Goal: Task Accomplishment & Management: Manage account settings

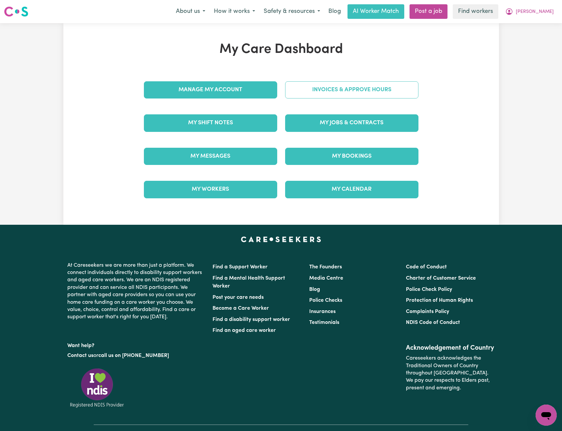
click at [358, 90] on link "Invoices & Approve Hours" at bounding box center [351, 89] width 133 height 17
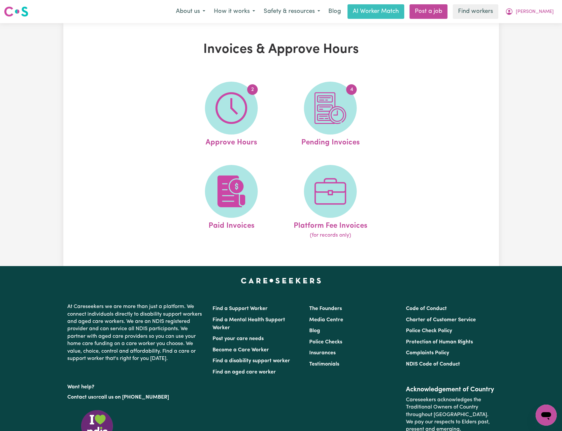
click at [433, 86] on div "Invoices & Approve Hours 2 Approve Hours 4 Pending Invoices Paid Invoices Platf…" at bounding box center [281, 145] width 436 height 206
click at [226, 115] on img at bounding box center [232, 108] width 32 height 32
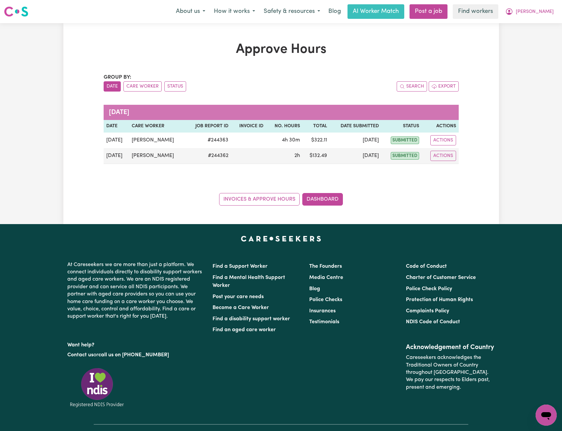
click at [542, 76] on div "Approve Hours Group by: Date Care Worker Status Search Export [DATE] Date Care …" at bounding box center [281, 123] width 562 height 201
click at [553, 7] on button "[PERSON_NAME]" at bounding box center [529, 12] width 57 height 14
click at [537, 22] on link "My Dashboard" at bounding box center [532, 25] width 52 height 13
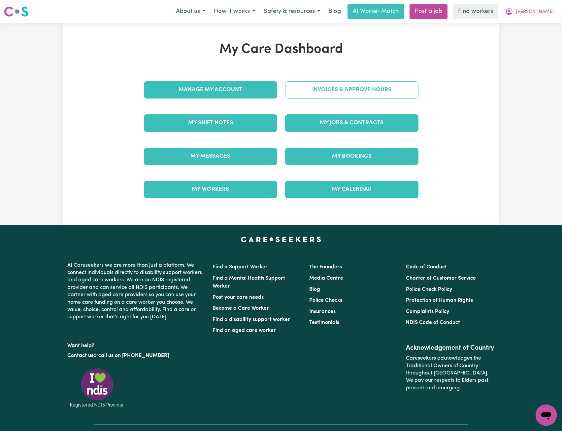
click at [371, 86] on link "Invoices & Approve Hours" at bounding box center [351, 89] width 133 height 17
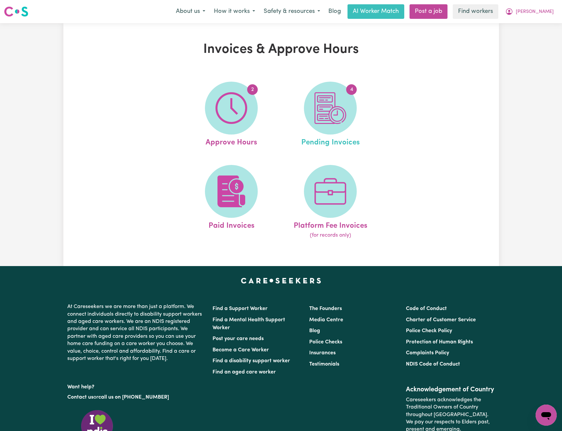
click at [367, 99] on link "4 Pending Invoices" at bounding box center [330, 115] width 95 height 67
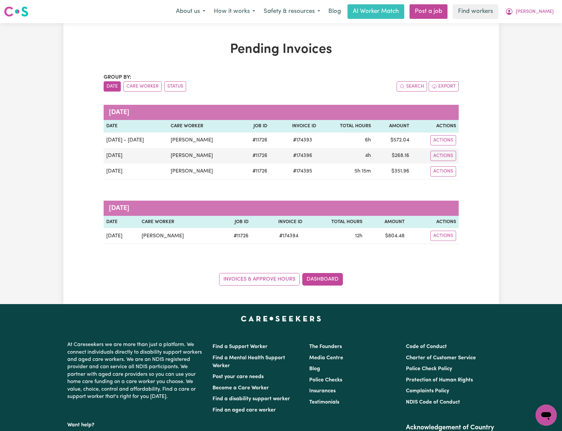
click at [369, 92] on div "Group by: Date Care Worker Status Search Export [DATE] Date Care Worker Job ID …" at bounding box center [281, 179] width 355 height 212
click at [373, 89] on div "Search Export" at bounding box center [370, 86] width 178 height 10
click at [381, 86] on div "Search Export" at bounding box center [370, 86] width 178 height 10
click at [491, 54] on div "Pending Invoices Group by: Date Care Worker Status Search Export [DATE] Date Ca…" at bounding box center [281, 164] width 436 height 244
click at [546, 15] on span "[PERSON_NAME]" at bounding box center [535, 11] width 38 height 7
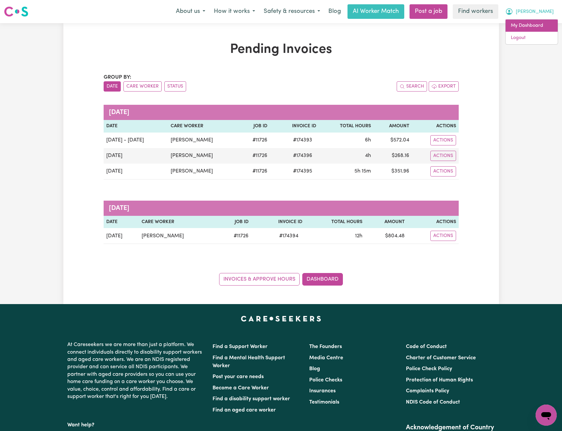
click at [530, 23] on link "My Dashboard" at bounding box center [532, 25] width 52 height 13
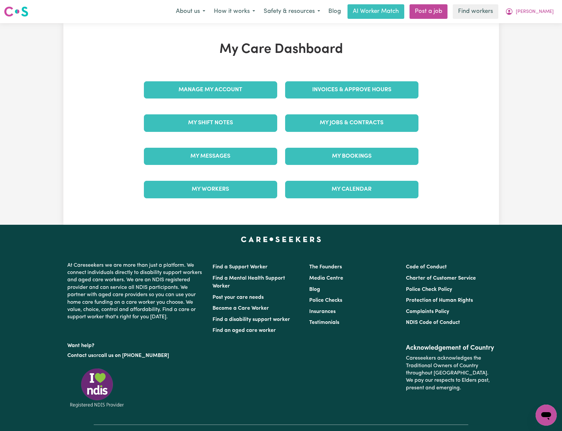
click at [239, 99] on div "Manage My Account" at bounding box center [210, 89] width 141 height 33
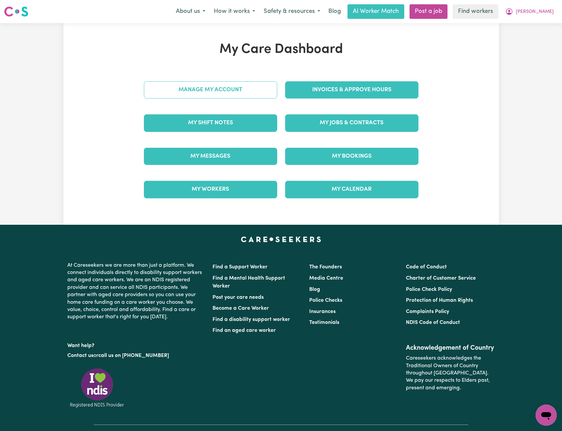
click at [245, 93] on link "Manage My Account" at bounding box center [210, 89] width 133 height 17
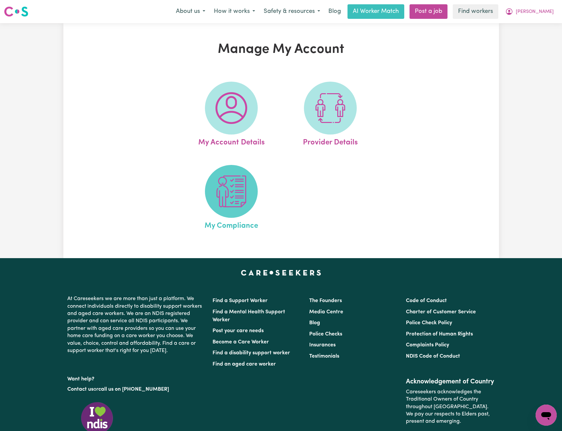
click at [231, 190] on img at bounding box center [232, 191] width 32 height 32
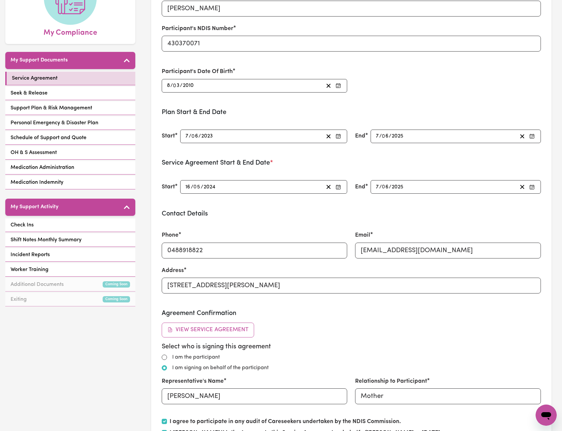
scroll to position [99, 0]
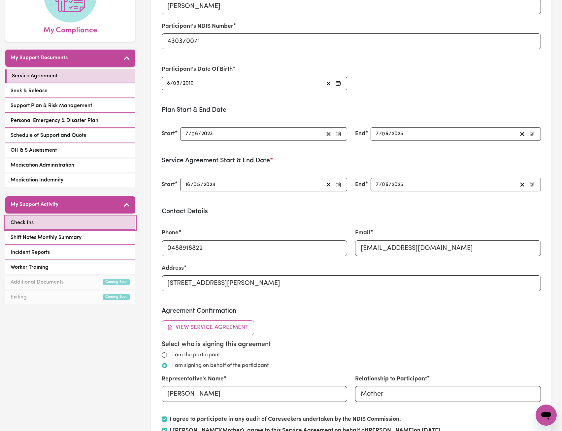
click at [67, 216] on link "Check Ins" at bounding box center [70, 223] width 130 height 14
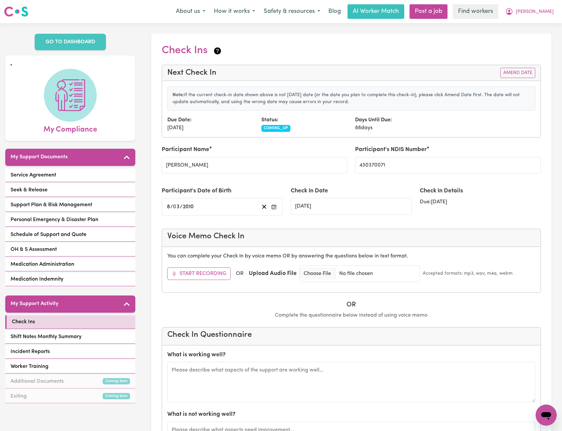
click at [541, 19] on div "Menu About us How it works Safety & resources Blog AI Worker Match Post a job F…" at bounding box center [281, 11] width 562 height 15
click at [543, 15] on span "[PERSON_NAME]" at bounding box center [535, 11] width 38 height 7
click at [536, 36] on link "Logout" at bounding box center [532, 38] width 52 height 13
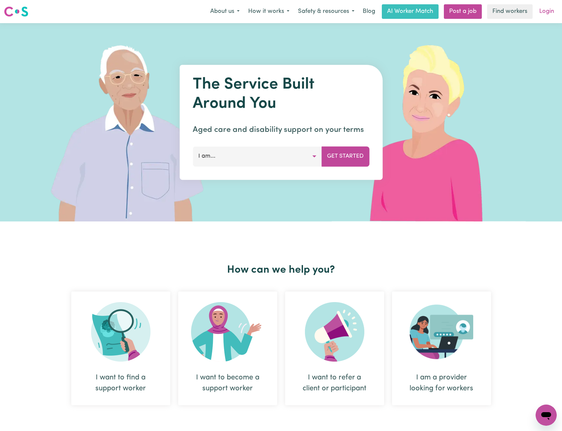
click at [548, 14] on link "Login" at bounding box center [547, 11] width 23 height 15
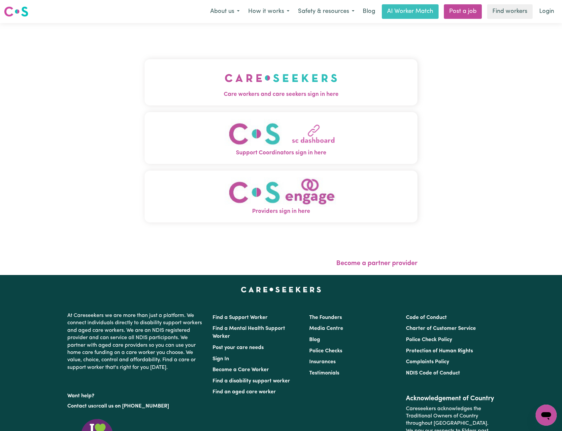
click at [322, 38] on div "Care workers and care seekers sign in here Support Coordinators sign in here Pr…" at bounding box center [281, 149] width 281 height 252
click at [327, 65] on button "Care workers and care seekers sign in here" at bounding box center [281, 82] width 273 height 46
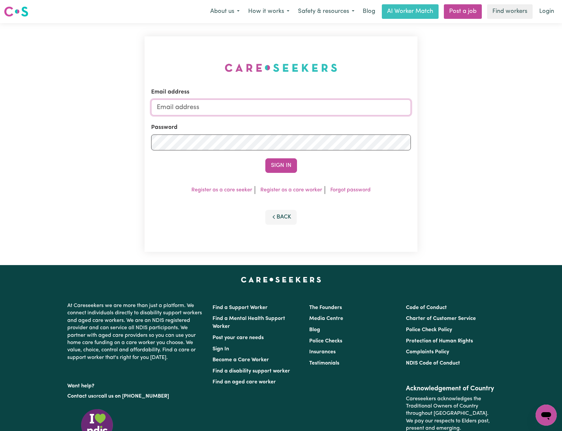
click at [282, 102] on input "Email address" at bounding box center [281, 107] width 260 height 16
drag, startPoint x: 190, startPoint y: 109, endPoint x: 297, endPoint y: 126, distance: 108.4
click at [290, 114] on input "[EMAIL_ADDRESS][PERSON_NAME][DOMAIN_NAME]" at bounding box center [281, 107] width 260 height 16
type input "[EMAIL_ADDRESS][DOMAIN_NAME]"
click at [272, 162] on button "Sign In" at bounding box center [281, 165] width 32 height 15
